Goal: Transaction & Acquisition: Purchase product/service

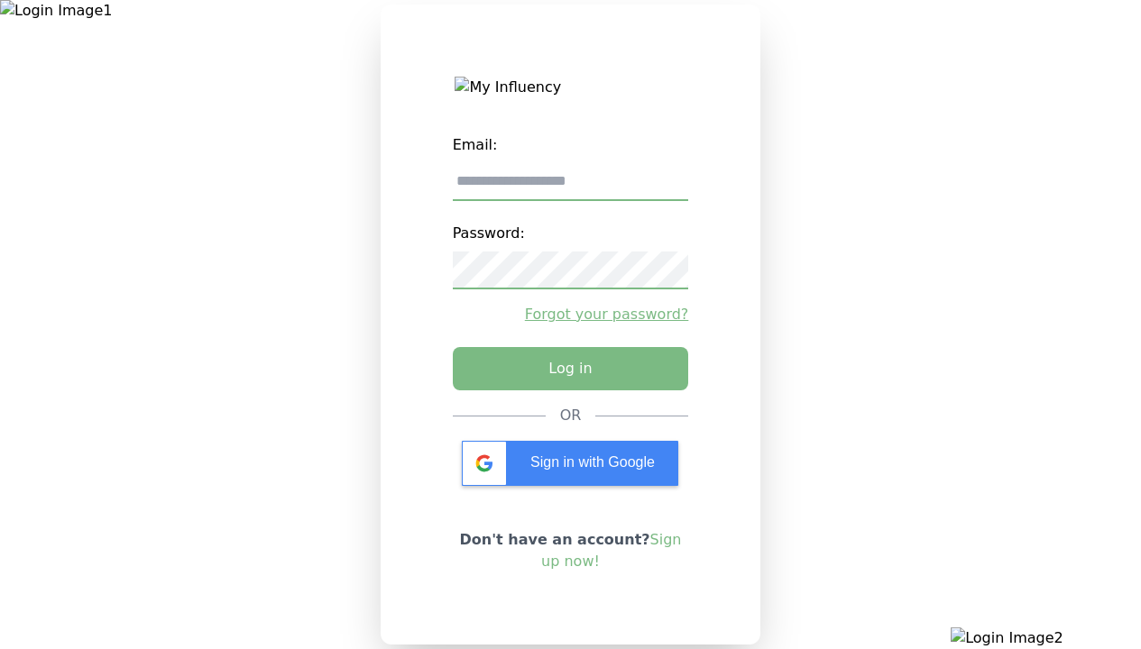
click at [570, 188] on input "email" at bounding box center [571, 182] width 236 height 38
type input "**********"
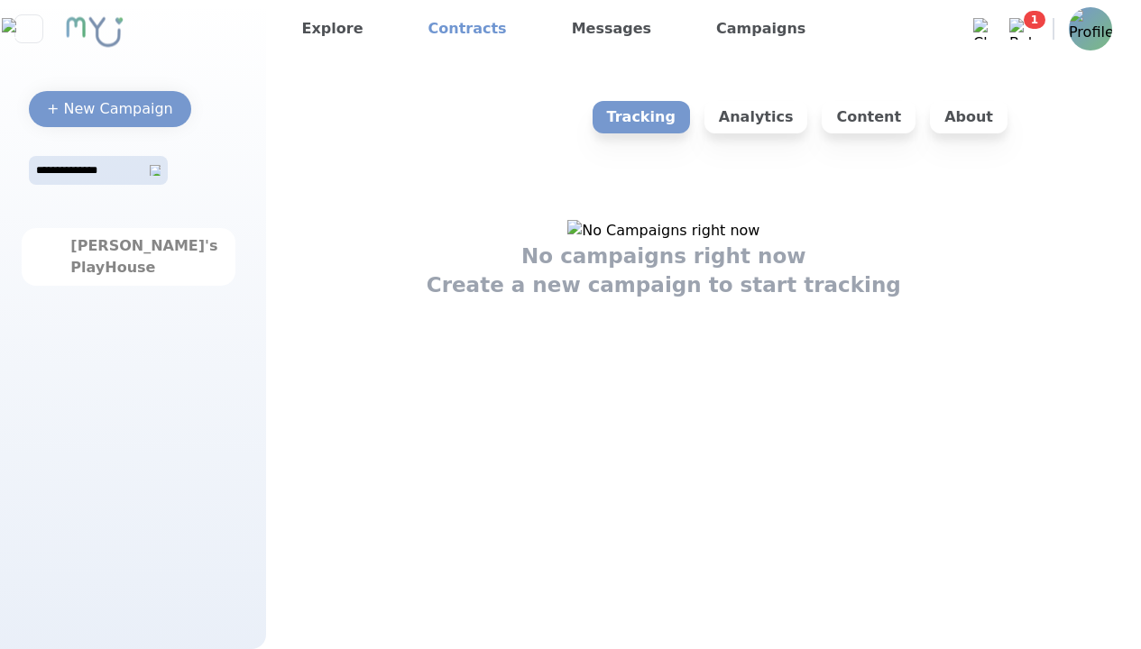
click at [454, 29] on link "Contracts" at bounding box center [467, 28] width 93 height 29
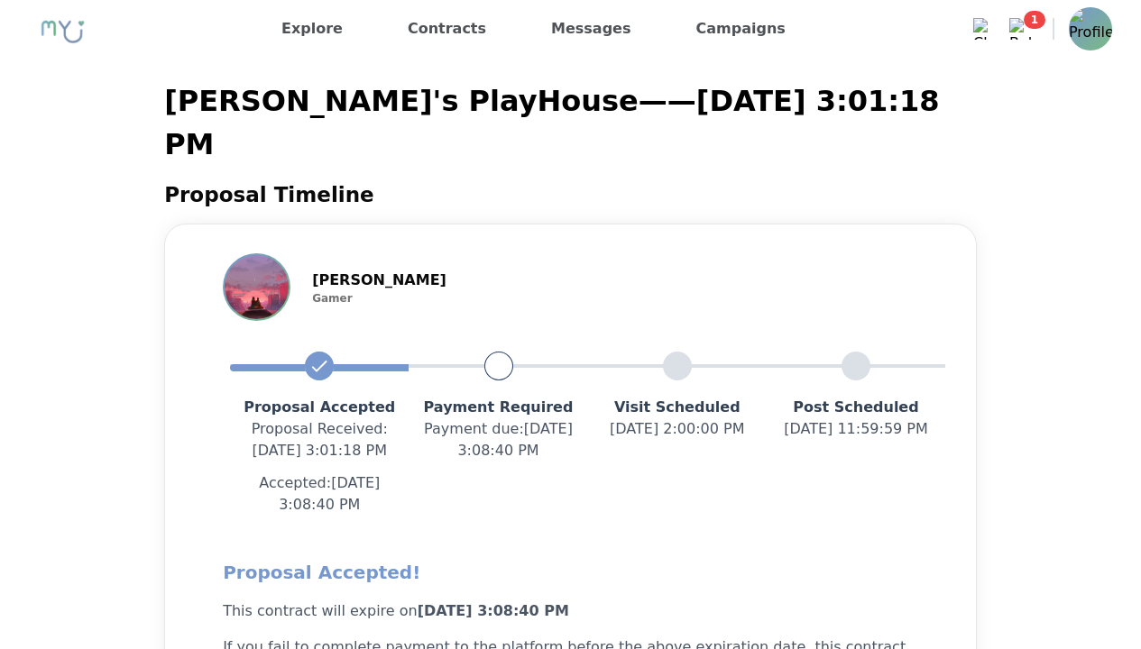
scroll to position [2201, 0]
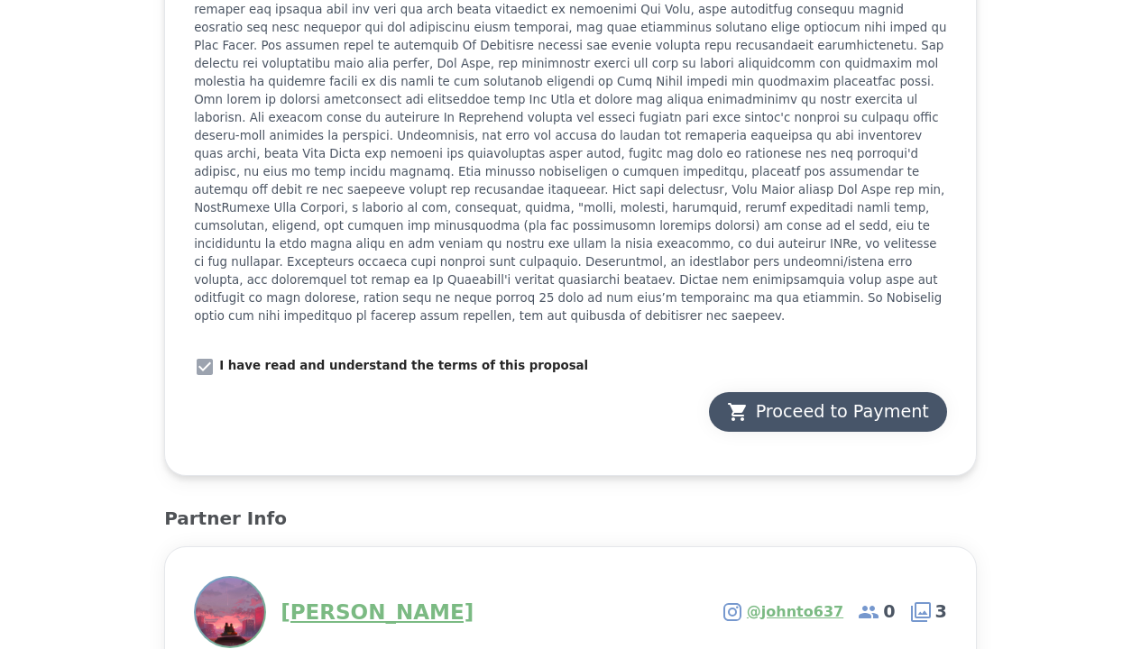
click at [826, 399] on div "Proceed to Payment" at bounding box center [828, 411] width 202 height 25
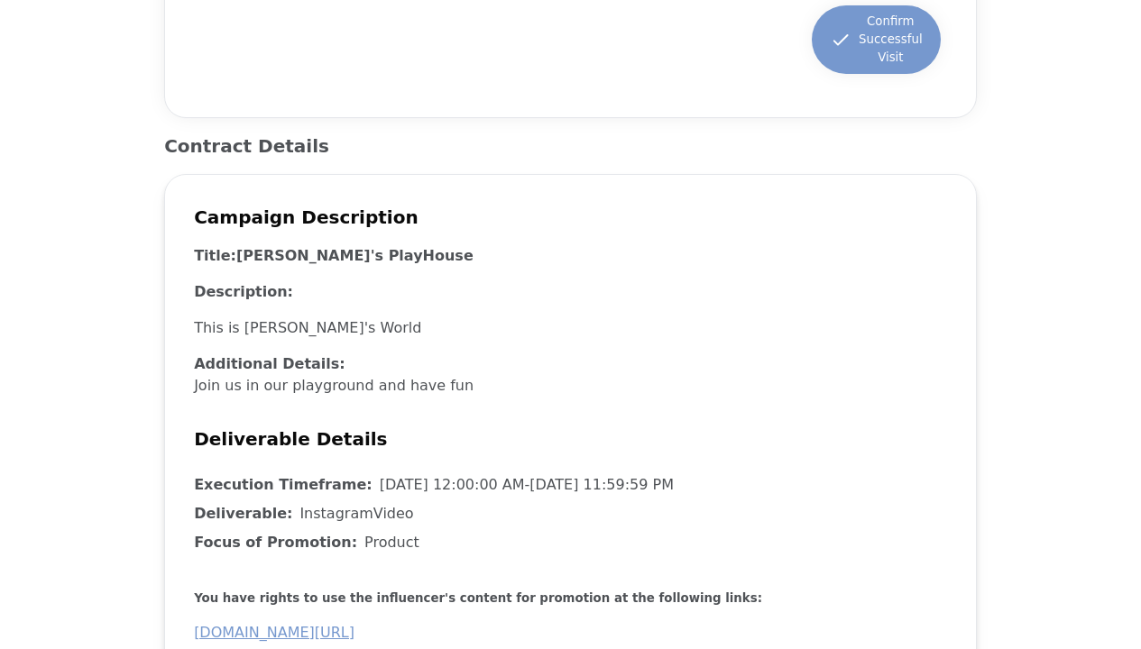
scroll to position [541, 0]
